Goal: Task Accomplishment & Management: Manage account settings

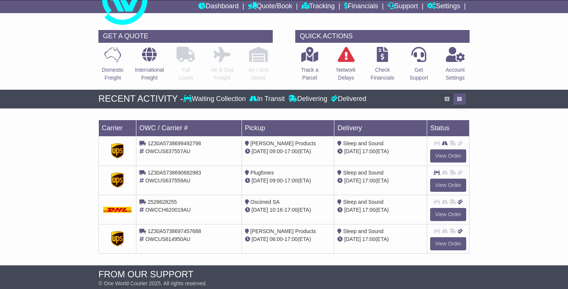
scroll to position [30, 0]
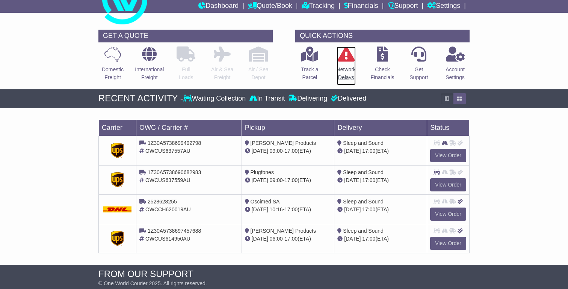
click at [340, 59] on icon at bounding box center [345, 54] width 17 height 15
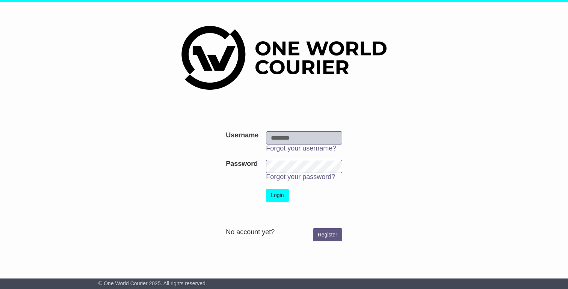
click at [286, 135] on input "Username" at bounding box center [304, 137] width 76 height 13
click at [287, 138] on input "Username" at bounding box center [304, 137] width 76 height 13
click at [295, 136] on input "Username" at bounding box center [304, 137] width 76 height 13
type input "**********"
click at [282, 196] on button "Login" at bounding box center [277, 195] width 23 height 13
